Goal: Task Accomplishment & Management: Complete application form

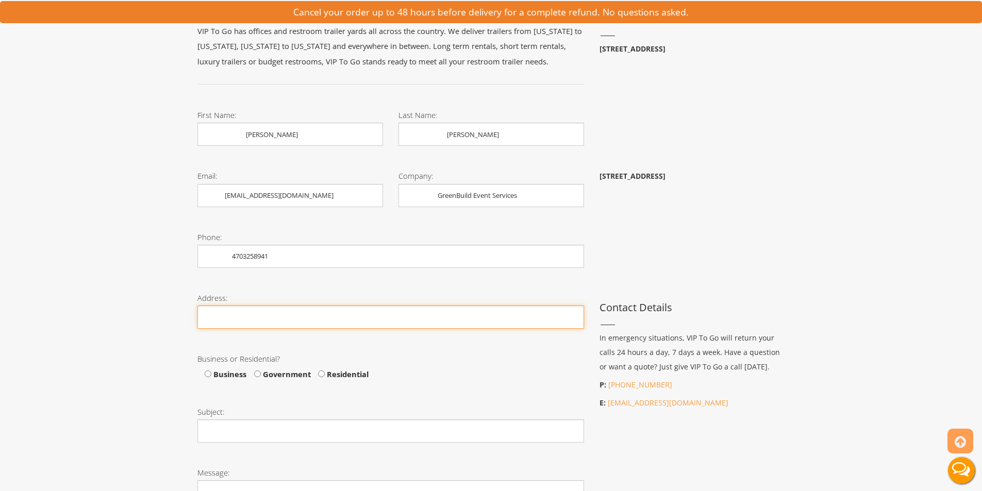
click at [286, 321] on input "Phone:" at bounding box center [391, 317] width 387 height 23
type input "[GEOGRAPHIC_DATA]"
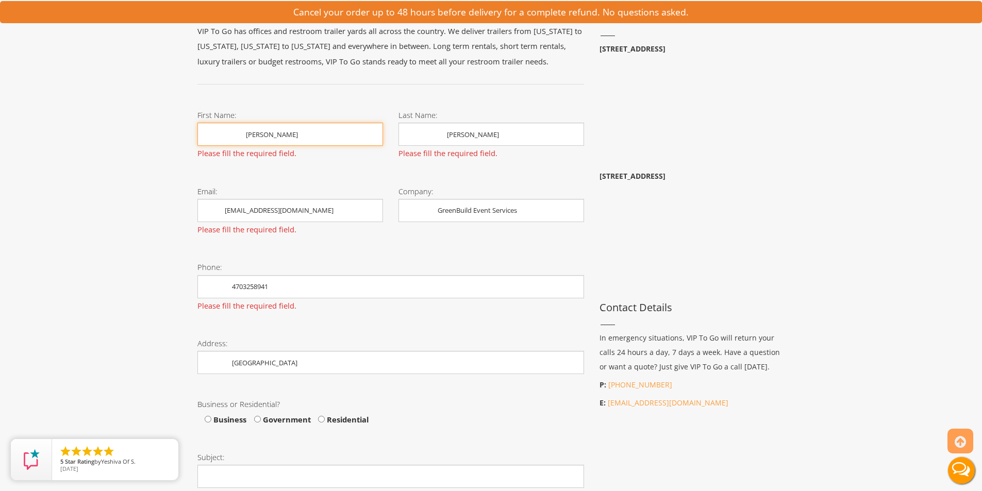
click at [255, 134] on input "[PERSON_NAME]" at bounding box center [291, 134] width 186 height 23
type input "[PERSON_NAME]"
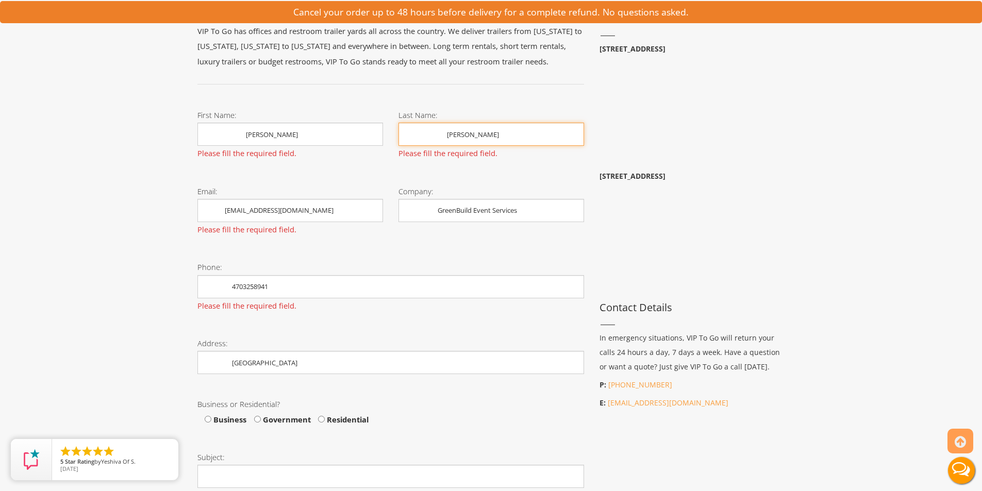
type input "[EMAIL_ADDRESS][DOMAIN_NAME]"
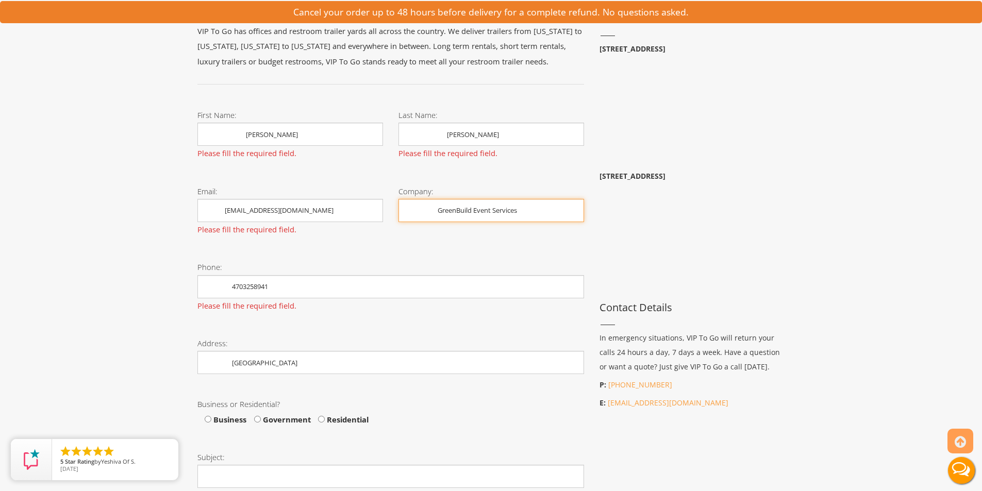
type input "GreenBuild Event Services"
type input "4703258941"
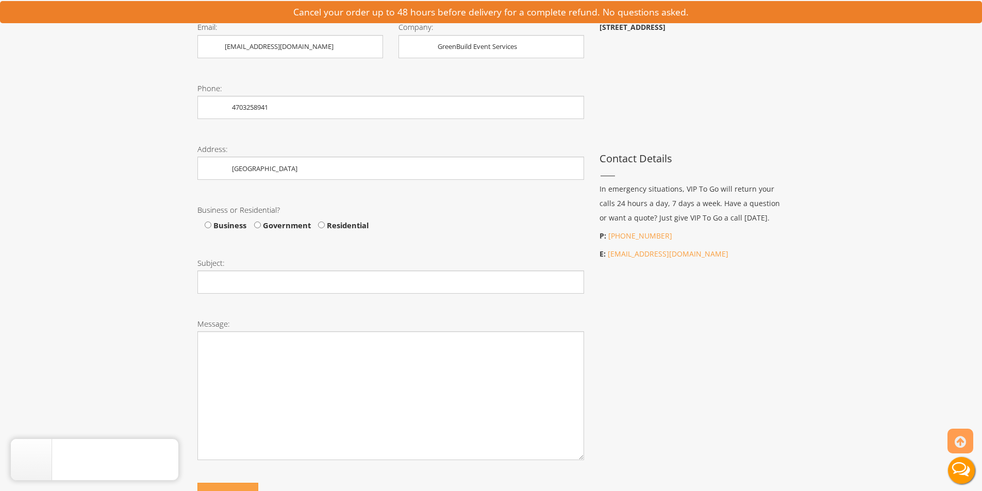
scroll to position [361, 0]
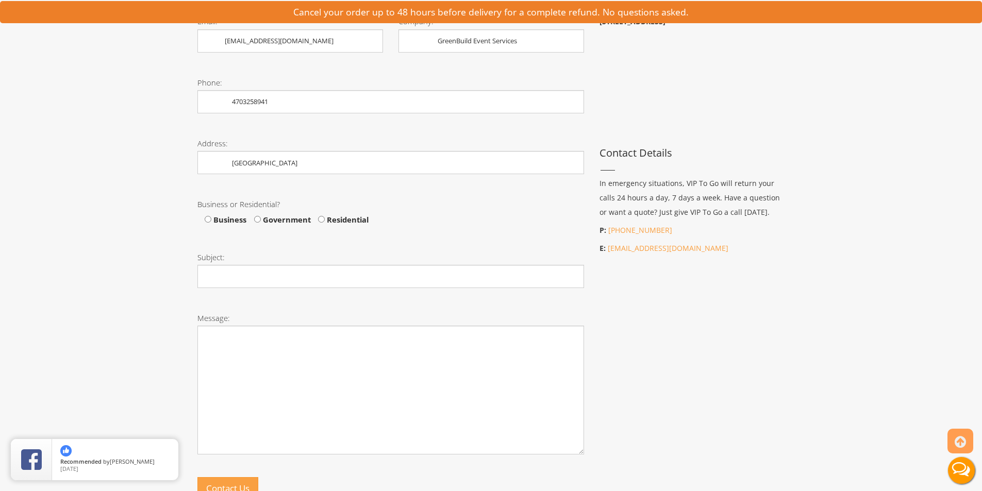
click at [218, 220] on span "Business" at bounding box center [228, 220] width 35 height 10
click at [211, 220] on input "Business" at bounding box center [208, 219] width 7 height 7
radio input "true"
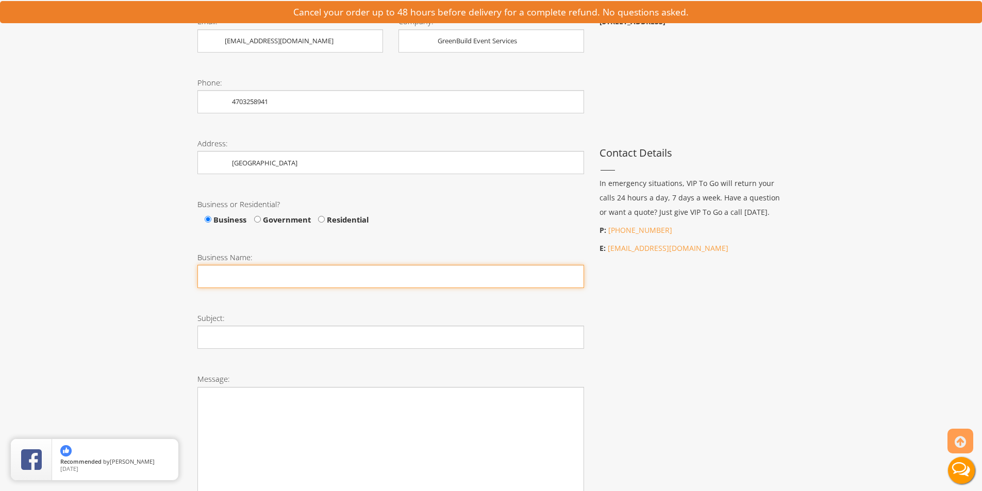
click at [255, 273] on input "Business Name:" at bounding box center [391, 276] width 387 height 23
type input "GreenBuild Event Services"
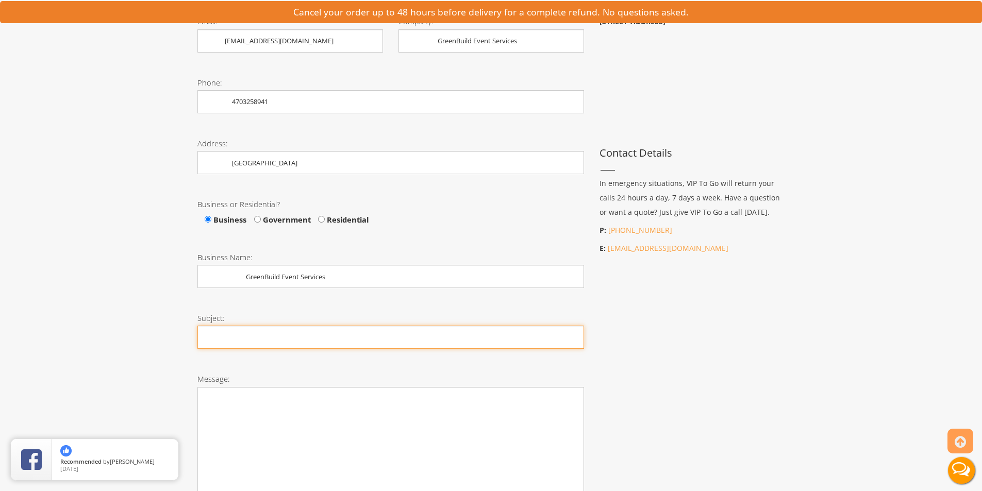
click at [252, 349] on input "Subject:" at bounding box center [391, 337] width 387 height 23
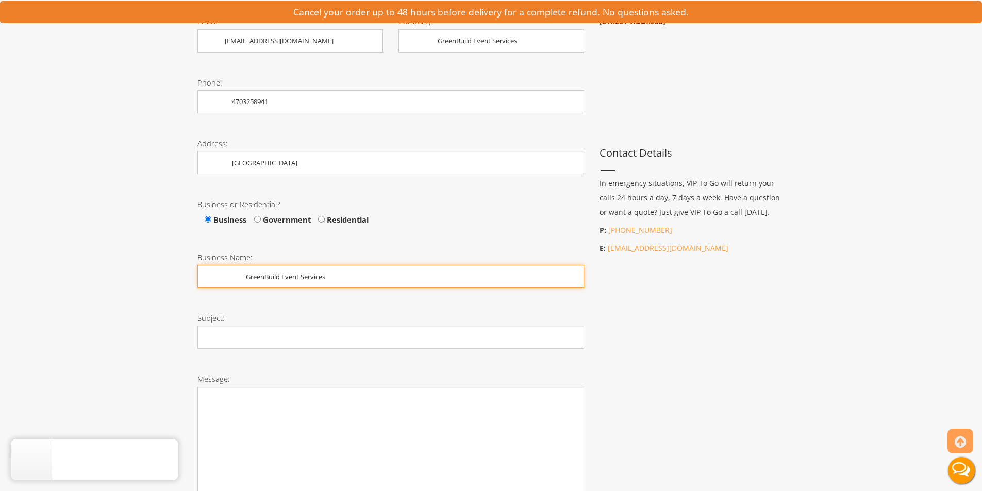
drag, startPoint x: 247, startPoint y: 282, endPoint x: 168, endPoint y: 278, distance: 79.0
click at [168, 278] on div "Toggle navigation VIPTOGO Home Restroom Trailers Restroom Trailers by Type All …" at bounding box center [491, 226] width 982 height 1174
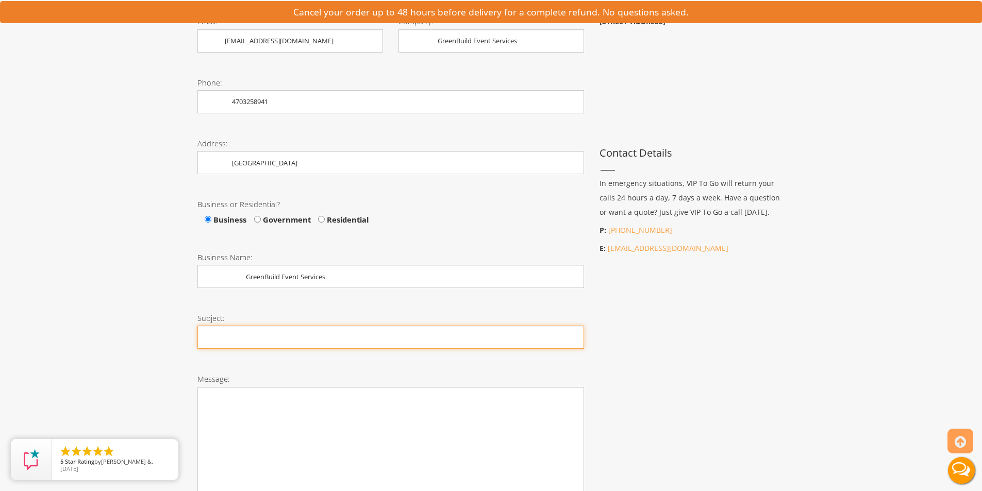
click at [229, 334] on input "Subject:" at bounding box center [391, 337] width 387 height 23
click at [233, 336] on input "Subject:" at bounding box center [391, 337] width 387 height 23
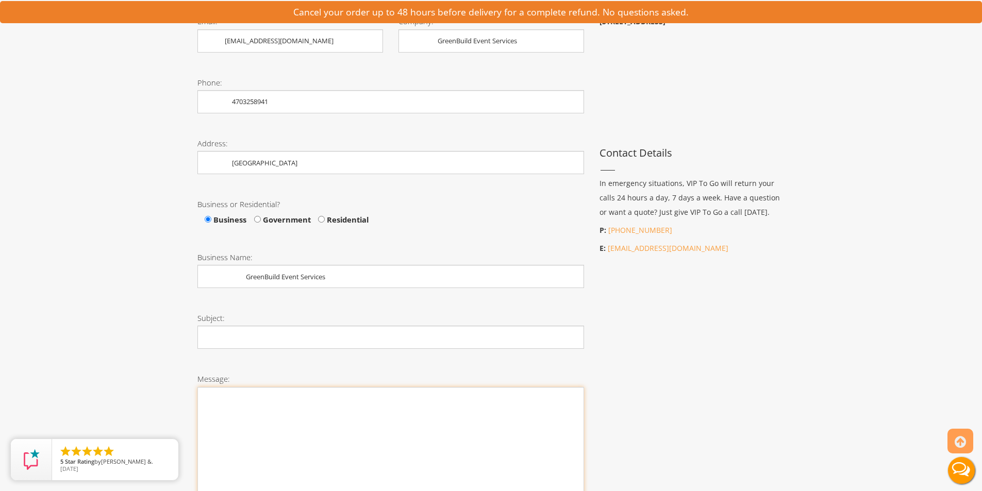
click at [253, 412] on textarea "Message:" at bounding box center [391, 451] width 387 height 129
paste textarea "We are organizing a three-day outdoor corporate event in downtown [GEOGRAPHIC_D…"
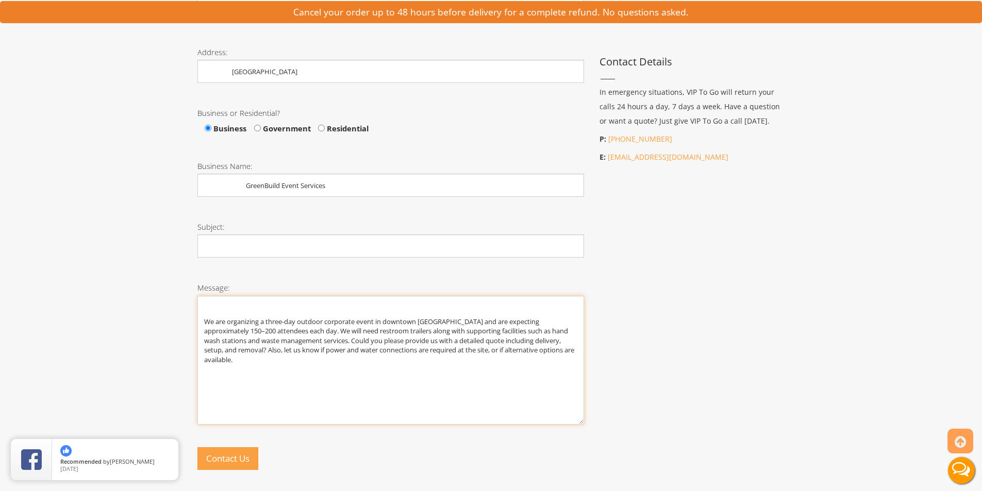
scroll to position [464, 0]
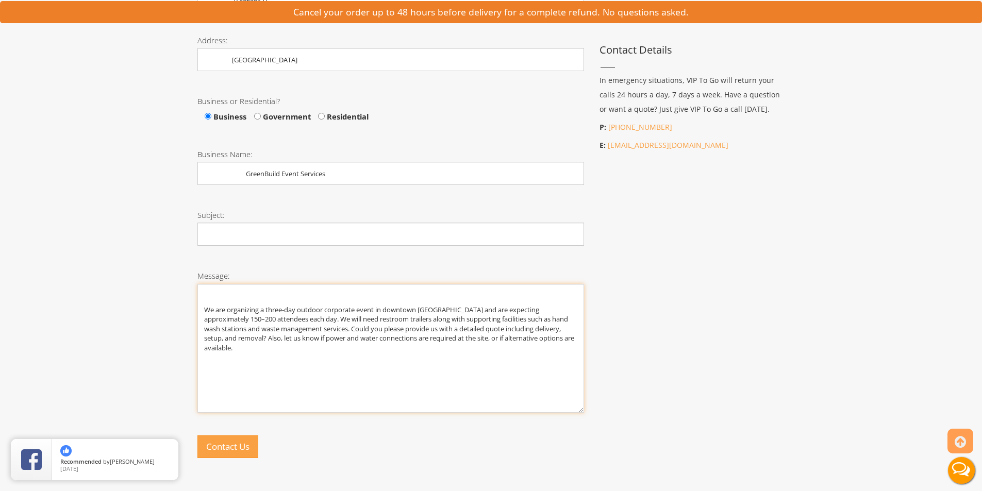
click at [221, 299] on textarea "We are organizing a three-day outdoor corporate event in downtown [GEOGRAPHIC_D…" at bounding box center [391, 348] width 387 height 129
click at [205, 307] on textarea "We are organizing a three-day outdoor corporate event in downtown [GEOGRAPHIC_D…" at bounding box center [391, 348] width 387 height 129
type textarea "We are organizing a three-day outdoor corporate event in downtown [GEOGRAPHIC_D…"
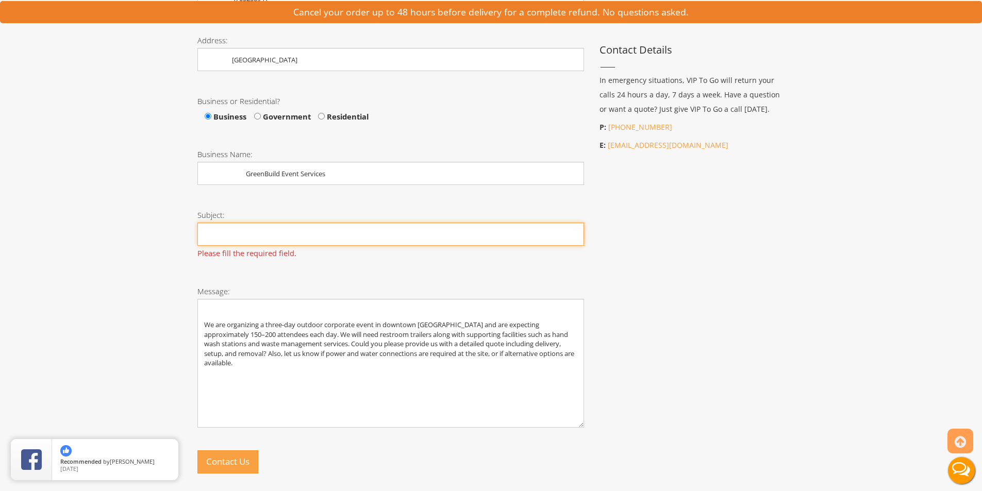
click at [238, 238] on input "Subject:" at bounding box center [391, 234] width 387 height 23
click at [247, 237] on input "Subject:" at bounding box center [391, 234] width 387 height 23
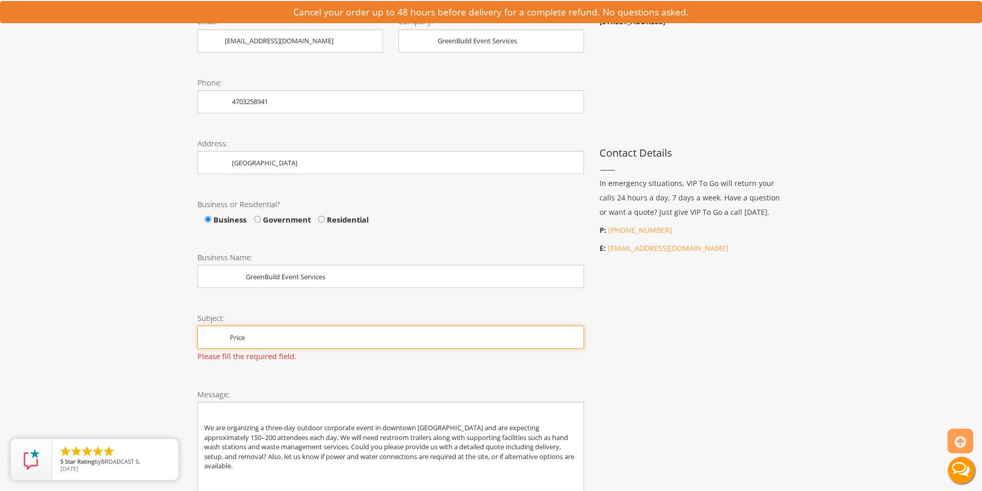
scroll to position [670, 0]
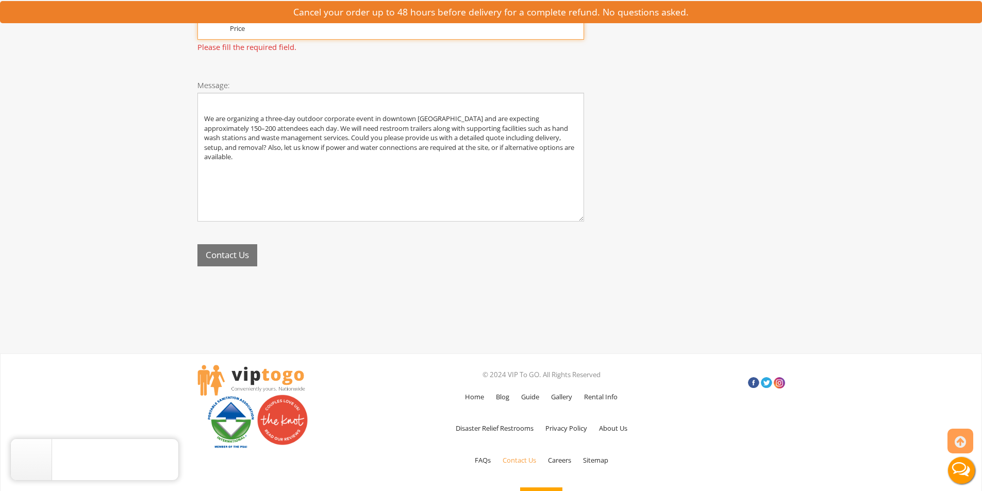
type input "Price"
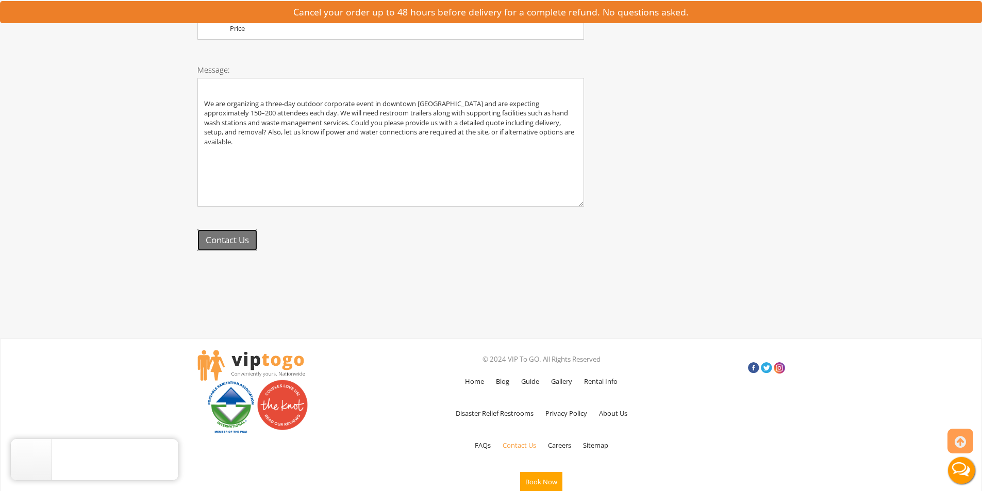
click at [240, 260] on div "Contact Us" at bounding box center [391, 244] width 402 height 45
click at [240, 247] on button "Contact Us" at bounding box center [228, 240] width 60 height 22
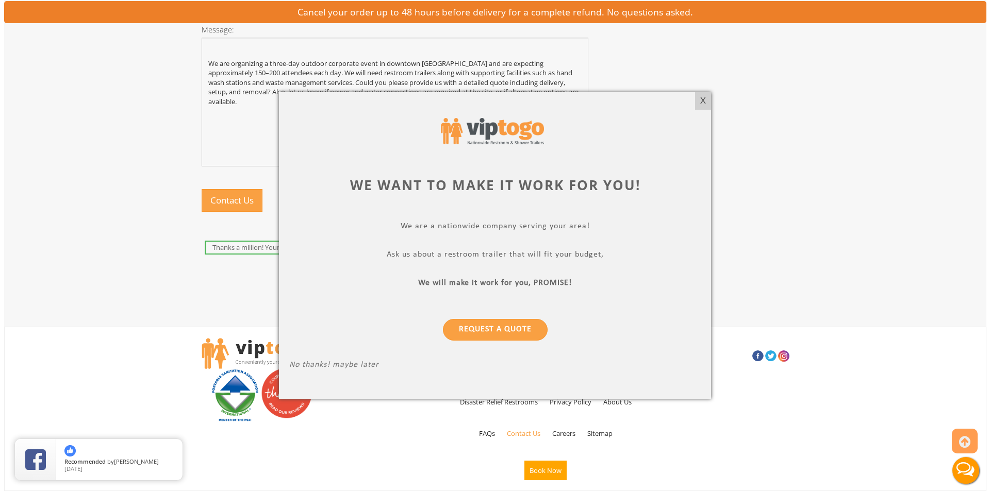
scroll to position [610, 0]
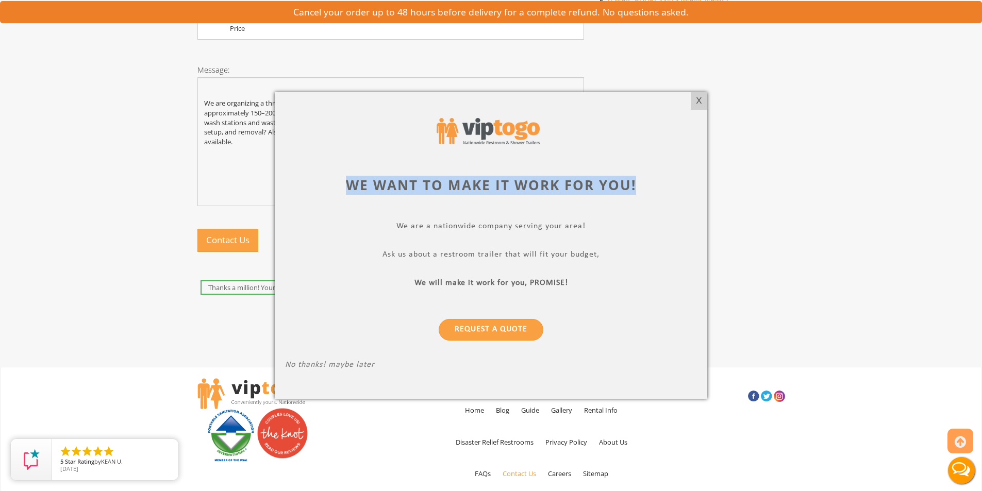
drag, startPoint x: 645, startPoint y: 183, endPoint x: 311, endPoint y: 194, distance: 334.4
click at [308, 192] on div "We want to make it work for you!" at bounding box center [491, 185] width 412 height 19
click at [493, 325] on link "Request a Quote" at bounding box center [491, 330] width 105 height 22
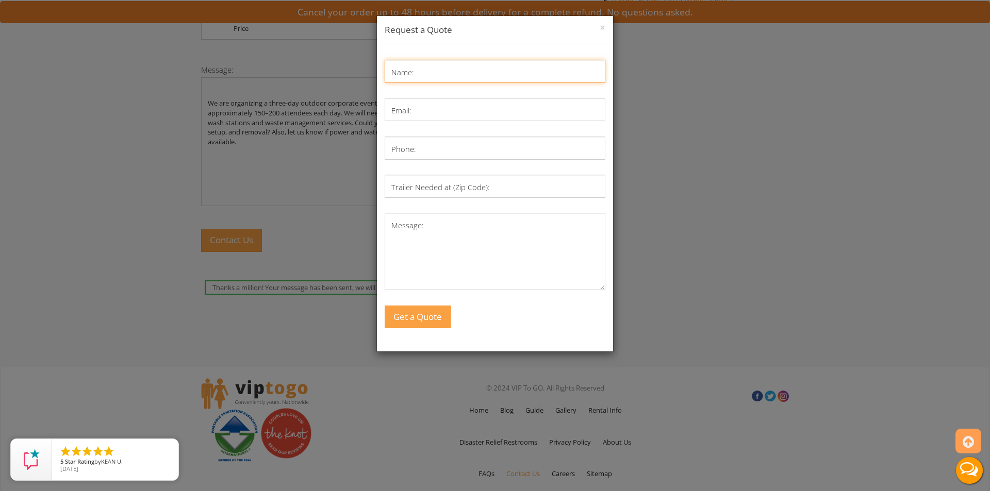
click at [448, 72] on input "Name:" at bounding box center [495, 71] width 221 height 23
type input "[PERSON_NAME]"
type input "[EMAIL_ADDRESS][DOMAIN_NAME]"
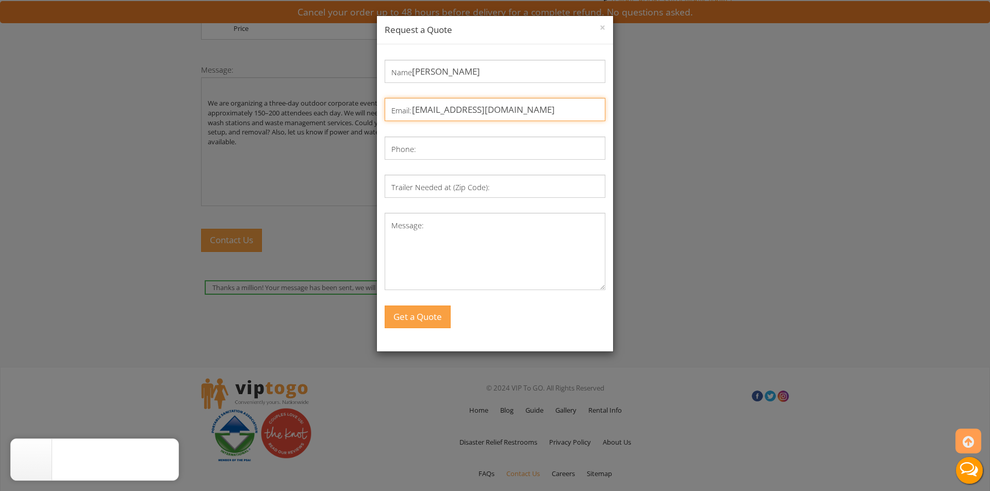
type input "4703258941"
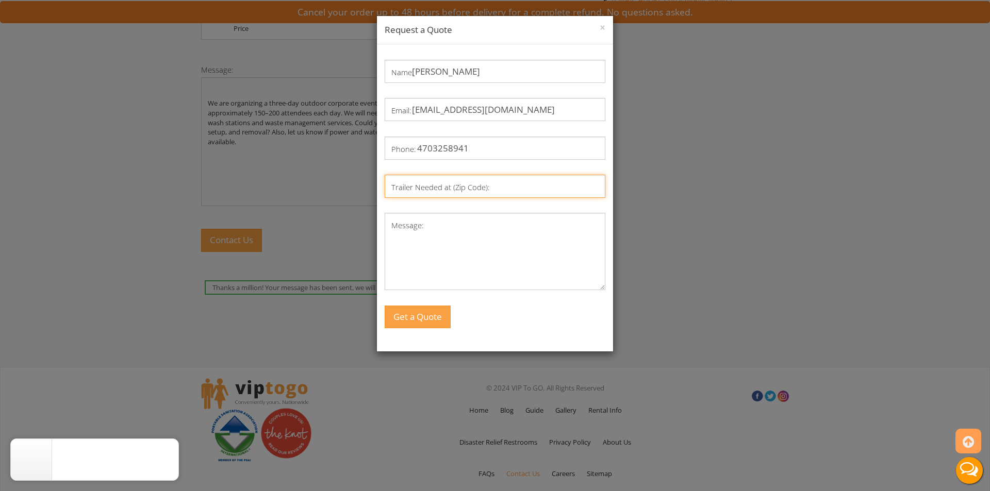
type input "30303"
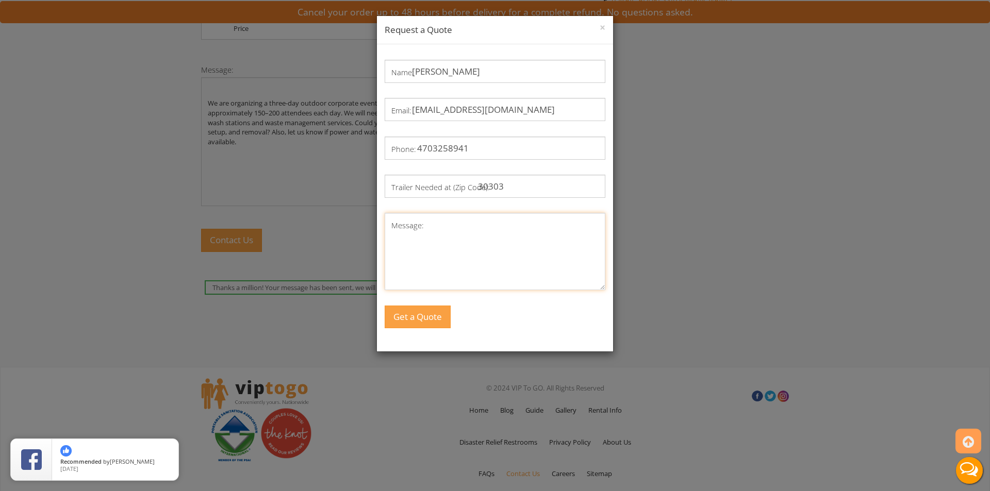
click at [460, 244] on textarea "Message:" at bounding box center [495, 251] width 221 height 77
paste textarea "We are organizing a three-day outdoor corporate event in downtown [GEOGRAPHIC_D…"
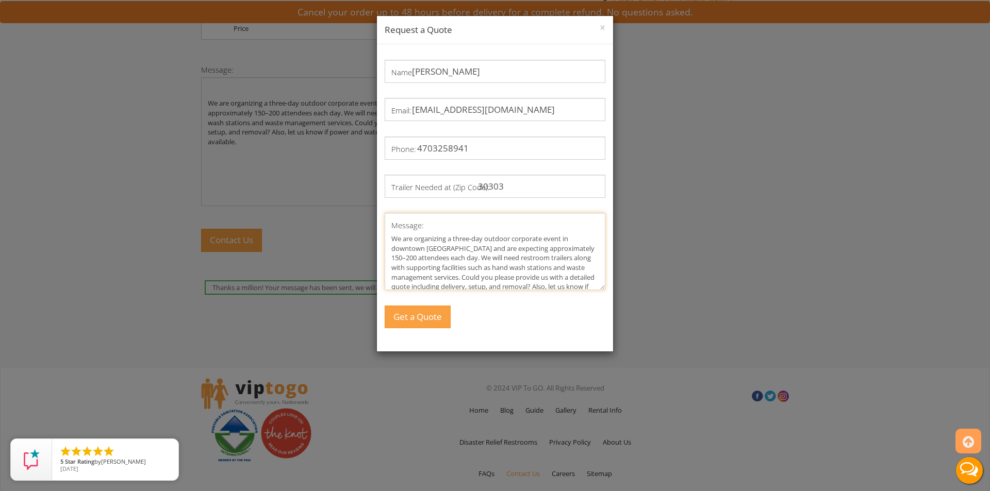
scroll to position [21, 0]
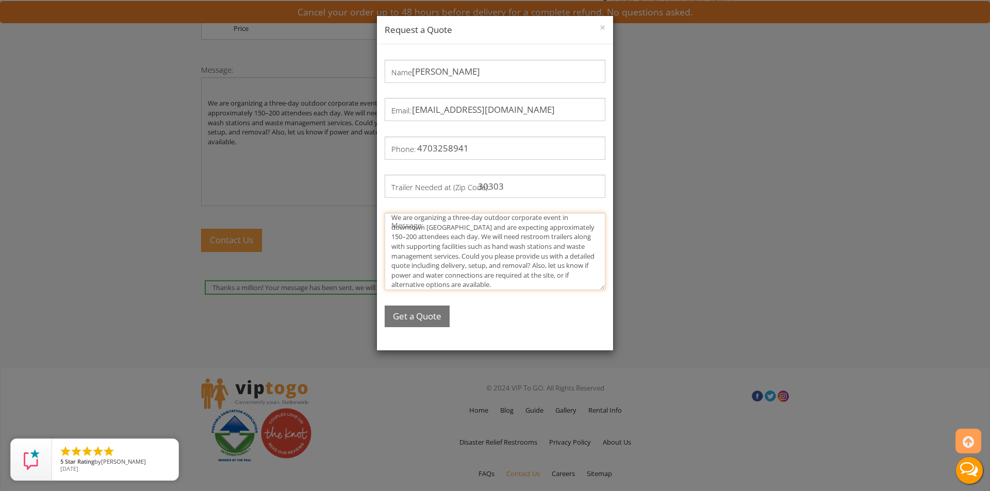
type textarea "We are organizing a three-day outdoor corporate event in downtown [GEOGRAPHIC_D…"
click at [425, 318] on button "Get a Quote" at bounding box center [417, 317] width 65 height 22
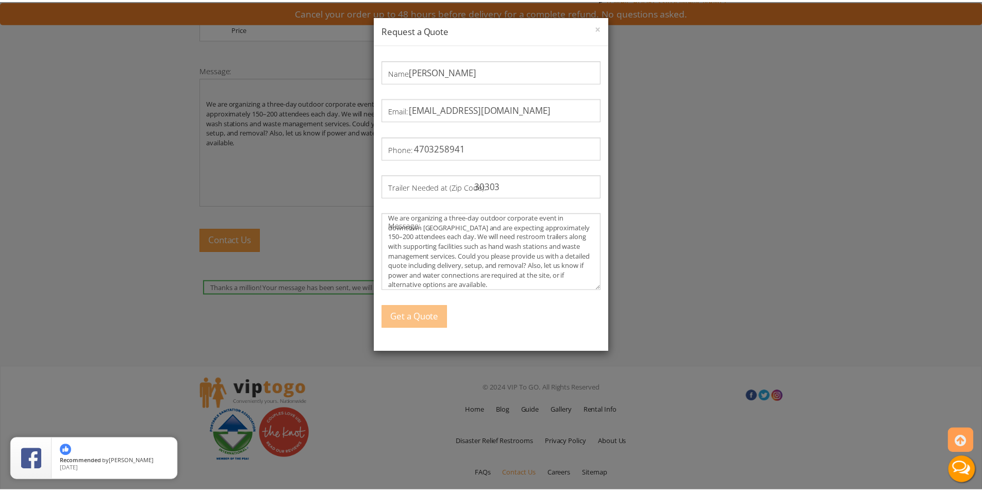
scroll to position [0, 0]
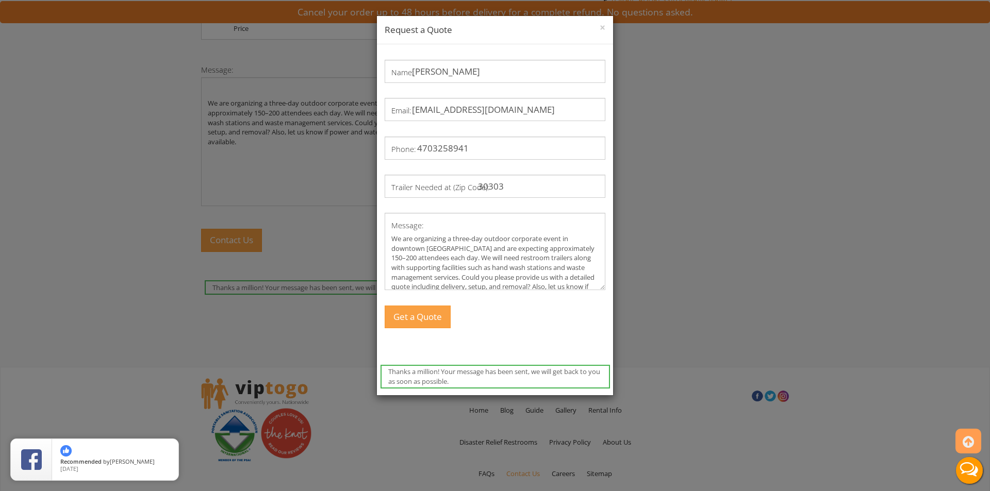
click at [763, 200] on div "× Request a Quote Thanks a million! Your message has been sent, we will get bac…" at bounding box center [495, 245] width 990 height 491
